Goal: Task Accomplishment & Management: Manage account settings

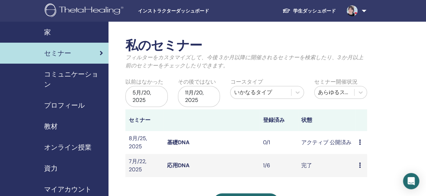
click at [70, 54] on span "セミナー" at bounding box center [57, 53] width 27 height 10
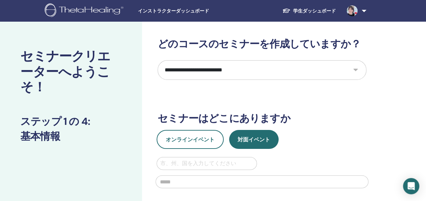
click at [355, 67] on select "**********" at bounding box center [262, 70] width 209 height 20
select select "*"
click at [158, 60] on select "**********" at bounding box center [262, 70] width 209 height 20
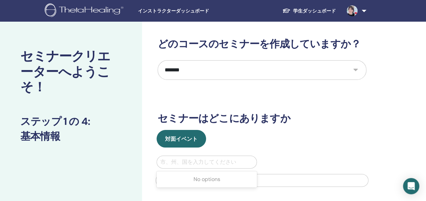
click at [194, 160] on div at bounding box center [206, 162] width 93 height 9
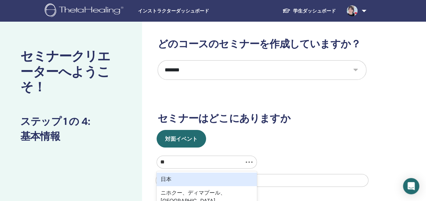
type input "*"
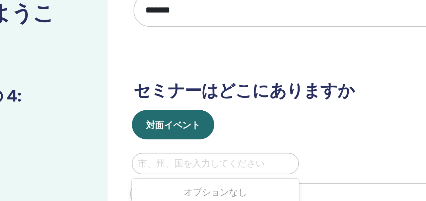
type input "*"
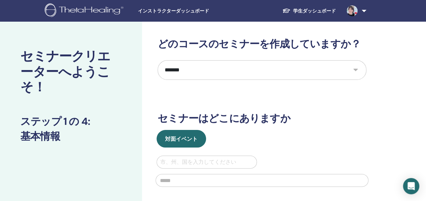
click at [196, 165] on div at bounding box center [206, 162] width 93 height 9
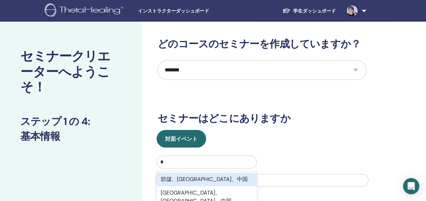
scroll to position [43, 0]
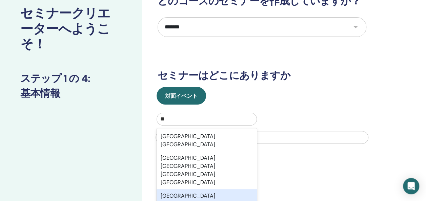
type input "*"
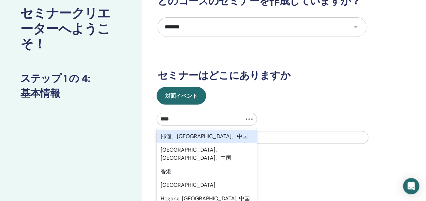
type input "***"
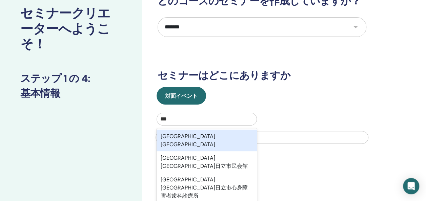
click at [184, 140] on div "茨城県日立市" at bounding box center [207, 141] width 100 height 22
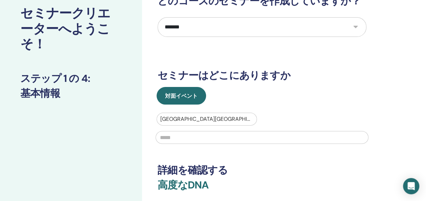
click at [184, 140] on input "text" at bounding box center [262, 137] width 213 height 13
click at [191, 119] on div at bounding box center [206, 119] width 93 height 9
click at [187, 119] on div at bounding box center [206, 119] width 93 height 9
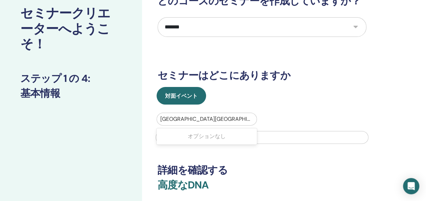
drag, startPoint x: 160, startPoint y: 117, endPoint x: 193, endPoint y: 115, distance: 32.6
click at [193, 115] on div at bounding box center [206, 119] width 93 height 9
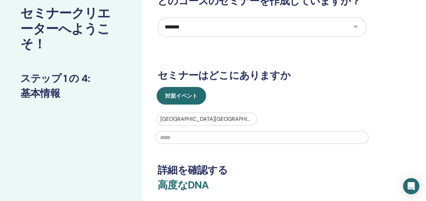
click at [193, 121] on div at bounding box center [206, 119] width 93 height 9
click at [201, 123] on div at bounding box center [206, 119] width 93 height 9
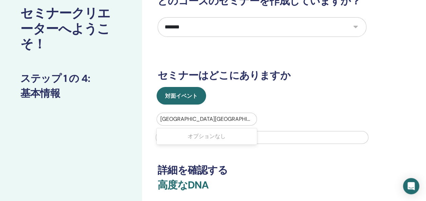
click at [215, 119] on div at bounding box center [206, 119] width 93 height 9
click at [185, 145] on div at bounding box center [262, 137] width 221 height 22
click at [182, 141] on input "text" at bounding box center [262, 137] width 213 height 13
type input "**********"
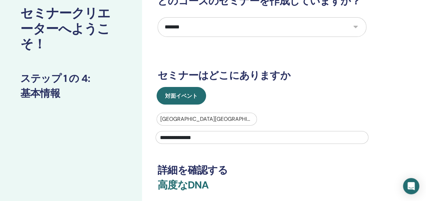
type input "**********"
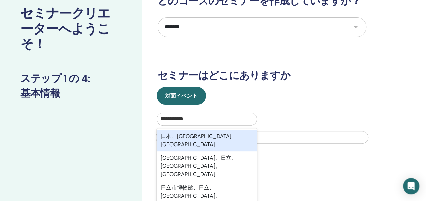
click at [209, 116] on div "**********" at bounding box center [206, 119] width 93 height 9
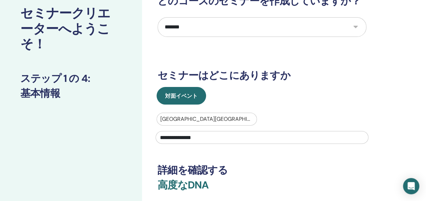
click at [209, 116] on div at bounding box center [206, 119] width 93 height 9
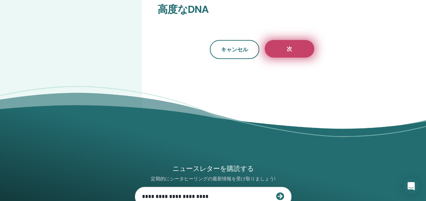
click at [302, 52] on button "次" at bounding box center [289, 49] width 49 height 18
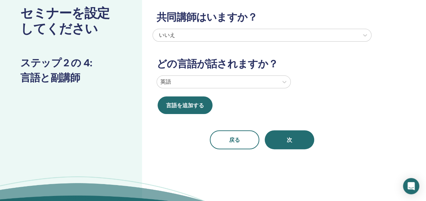
scroll to position [0, 0]
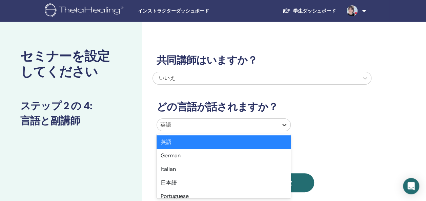
click at [282, 125] on icon at bounding box center [284, 125] width 7 height 7
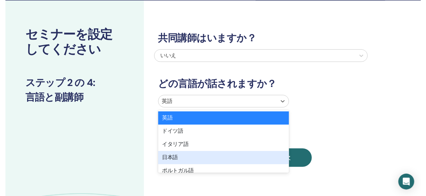
scroll to position [37, 0]
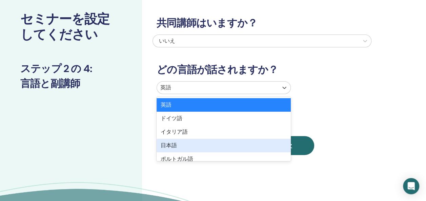
click at [200, 150] on div "日本語" at bounding box center [224, 146] width 134 height 14
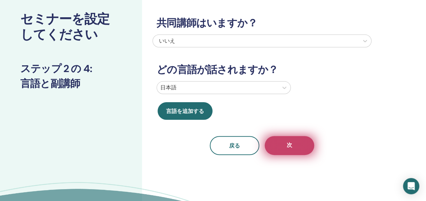
click at [290, 146] on span "次" at bounding box center [289, 146] width 5 height 8
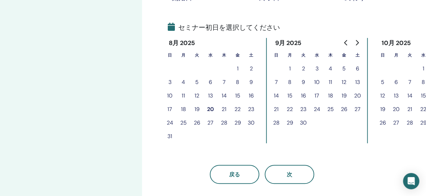
scroll to position [141, 0]
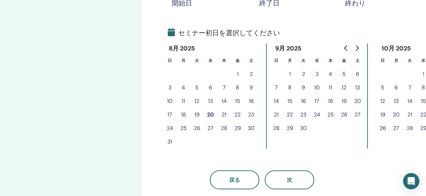
click at [301, 89] on button "9" at bounding box center [304, 88] width 14 height 14
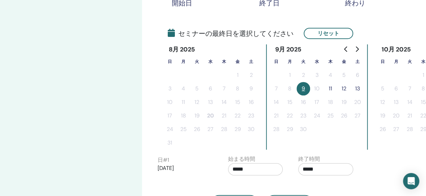
click at [333, 91] on tr "7 8 9 10 11 12 13" at bounding box center [316, 89] width 95 height 14
click at [333, 91] on button "11" at bounding box center [331, 89] width 14 height 14
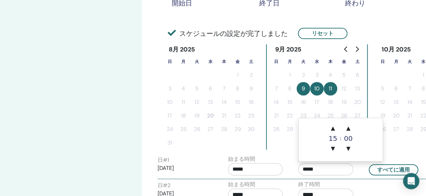
click at [323, 169] on input "*****" at bounding box center [325, 169] width 55 height 12
click at [351, 131] on span "▲" at bounding box center [349, 129] width 14 height 14
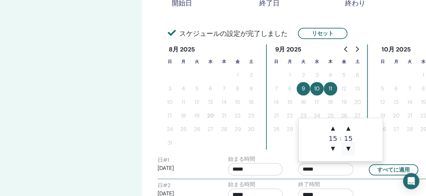
click at [348, 147] on span "▼" at bounding box center [349, 149] width 14 height 14
type input "*****"
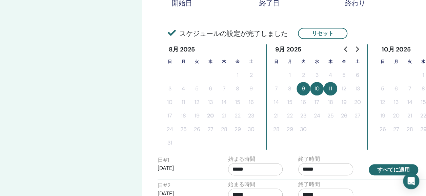
click at [385, 169] on button "すべてに適用" at bounding box center [393, 169] width 49 height 11
type input "*****"
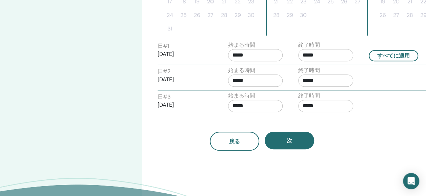
scroll to position [263, 0]
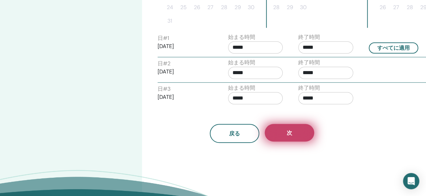
click at [297, 134] on button "次" at bounding box center [289, 133] width 49 height 18
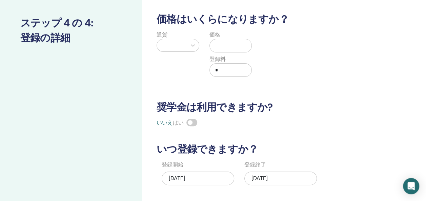
scroll to position [0, 0]
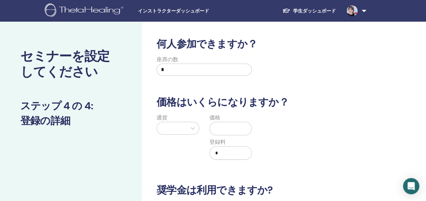
click at [207, 70] on input "*" at bounding box center [204, 70] width 95 height 12
type input "*"
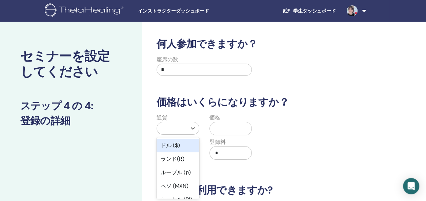
click at [173, 127] on div at bounding box center [171, 128] width 23 height 9
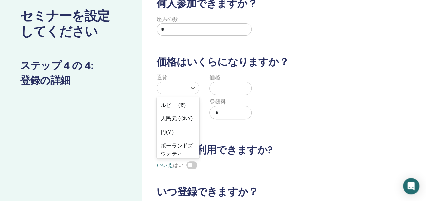
scroll to position [95, 0]
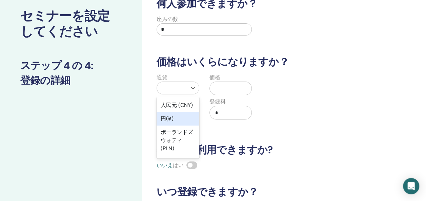
click at [168, 126] on div "円(¥)" at bounding box center [178, 119] width 43 height 14
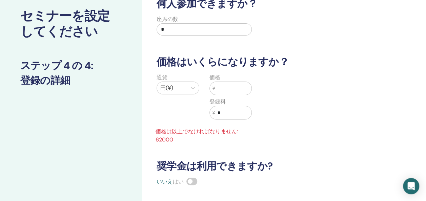
click at [229, 92] on input "text" at bounding box center [233, 88] width 37 height 13
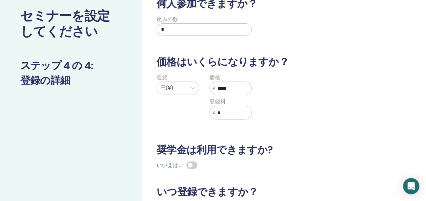
type input "*****"
drag, startPoint x: 229, startPoint y: 92, endPoint x: 328, endPoint y: 140, distance: 110.1
click at [328, 140] on div "何人参加できますか？ 座席の数 * 価格はいくらになりますか？ 通貨 円(¥) 価格 ¥ ***** 登録料 ¥ * 奨学金は利用できますか? いいえ はい …" at bounding box center [262, 133] width 219 height 270
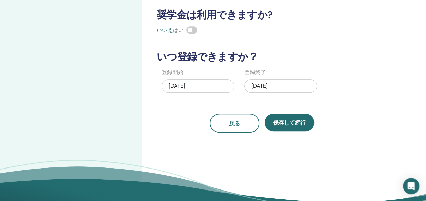
scroll to position [176, 0]
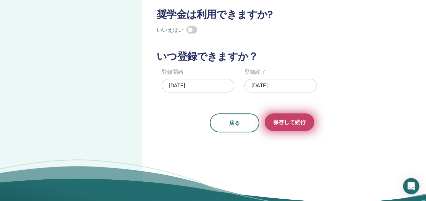
click at [285, 115] on button "保存して続行" at bounding box center [289, 123] width 49 height 18
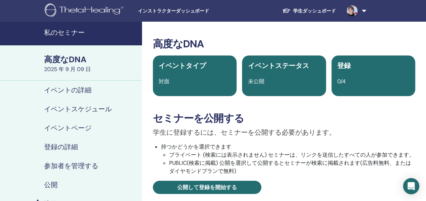
scroll to position [176, 0]
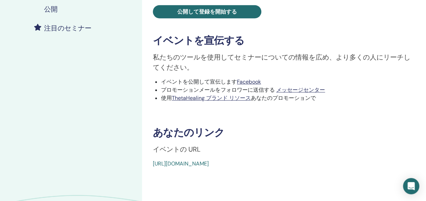
click at [209, 162] on link "[URL][DOMAIN_NAME]" at bounding box center [181, 163] width 56 height 7
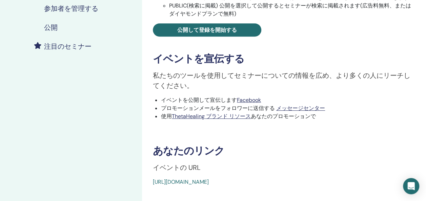
scroll to position [172, 0]
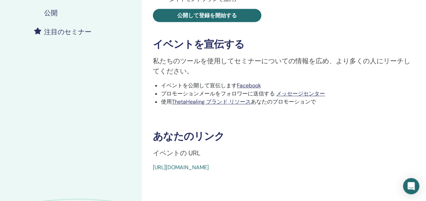
drag, startPoint x: 151, startPoint y: 166, endPoint x: 331, endPoint y: 169, distance: 179.7
click at [331, 169] on div "高度なDNA イベントタイプ 対面 イベントステータス 未公開 登録 0/4 セミナーを公開する 学生に登録するには、セミナーを公開する必要があります。 持つ…" at bounding box center [284, 19] width 276 height 306
copy link "[URL][DOMAIN_NAME]"
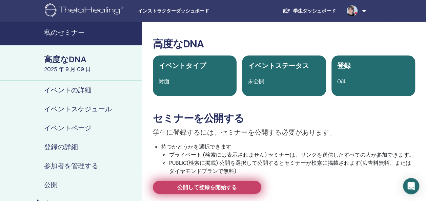
click at [199, 190] on span "公開して登録を開始する" at bounding box center [207, 187] width 60 height 7
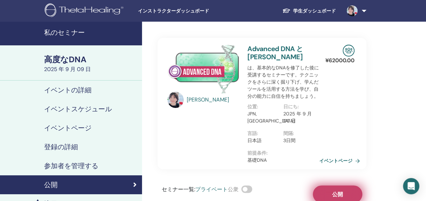
click at [350, 188] on button "公開" at bounding box center [337, 195] width 49 height 18
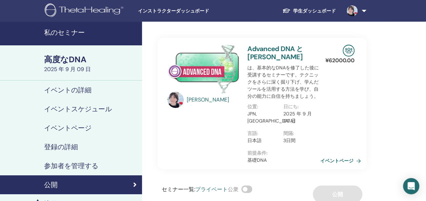
click at [324, 160] on link "イベントページ" at bounding box center [341, 161] width 43 height 10
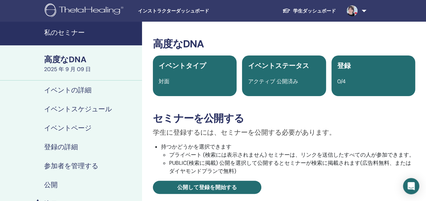
scroll to position [176, 0]
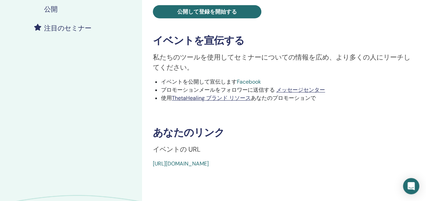
click at [256, 81] on link "Facebook" at bounding box center [249, 81] width 24 height 7
drag, startPoint x: 309, startPoint y: 162, endPoint x: 141, endPoint y: 166, distance: 168.2
click at [141, 166] on div "私のセミナー 高度なDNA 2025 年 9 月 09 日 イベントの詳細 イベントスケジュール イベントページ 登録の詳細 参加者を管理する 公開 注目のセ…" at bounding box center [213, 54] width 426 height 417
click at [328, 173] on div "高度なDNA イベントタイプ 対面 イベントステータス アクティブ 公開済み 登録 0/4 セミナーを公開する 学生に登録するには、セミナーを公開する必要があ…" at bounding box center [284, 54] width 284 height 417
click at [307, 163] on div "https://www.thetahealing.com/seminar-375296-details.html" at bounding box center [262, 164] width 219 height 8
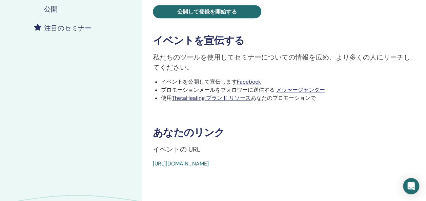
drag, startPoint x: 307, startPoint y: 163, endPoint x: 149, endPoint y: 167, distance: 157.6
click at [149, 167] on div "高度なDNA イベントタイプ 対面 イベントステータス アクティブ 公開済み 登録 0/4 セミナーを公開する 学生に登録するには、セミナーを公開する必要があ…" at bounding box center [284, 15] width 276 height 306
copy link "[URL][DOMAIN_NAME]"
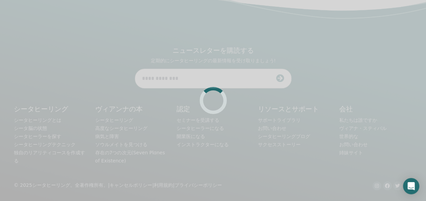
scroll to position [172, 0]
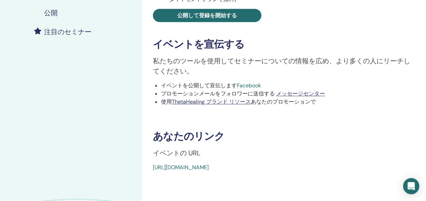
click at [246, 85] on link "Facebook" at bounding box center [249, 85] width 24 height 7
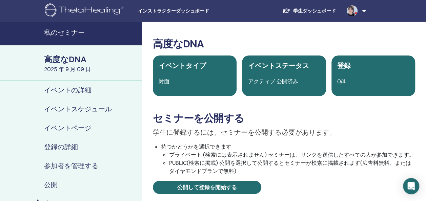
click at [44, 29] on h4 "私のセミナー" at bounding box center [91, 32] width 94 height 8
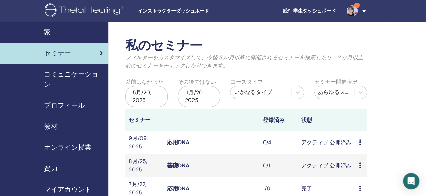
click at [351, 13] on img at bounding box center [352, 10] width 11 height 11
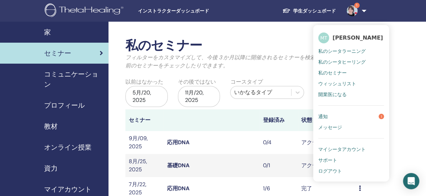
click at [331, 114] on link "通知 1" at bounding box center [351, 116] width 66 height 11
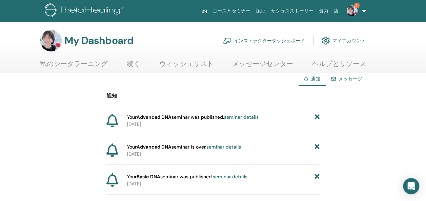
click at [237, 118] on link "seminar details" at bounding box center [241, 117] width 35 height 6
